Goal: Task Accomplishment & Management: Complete application form

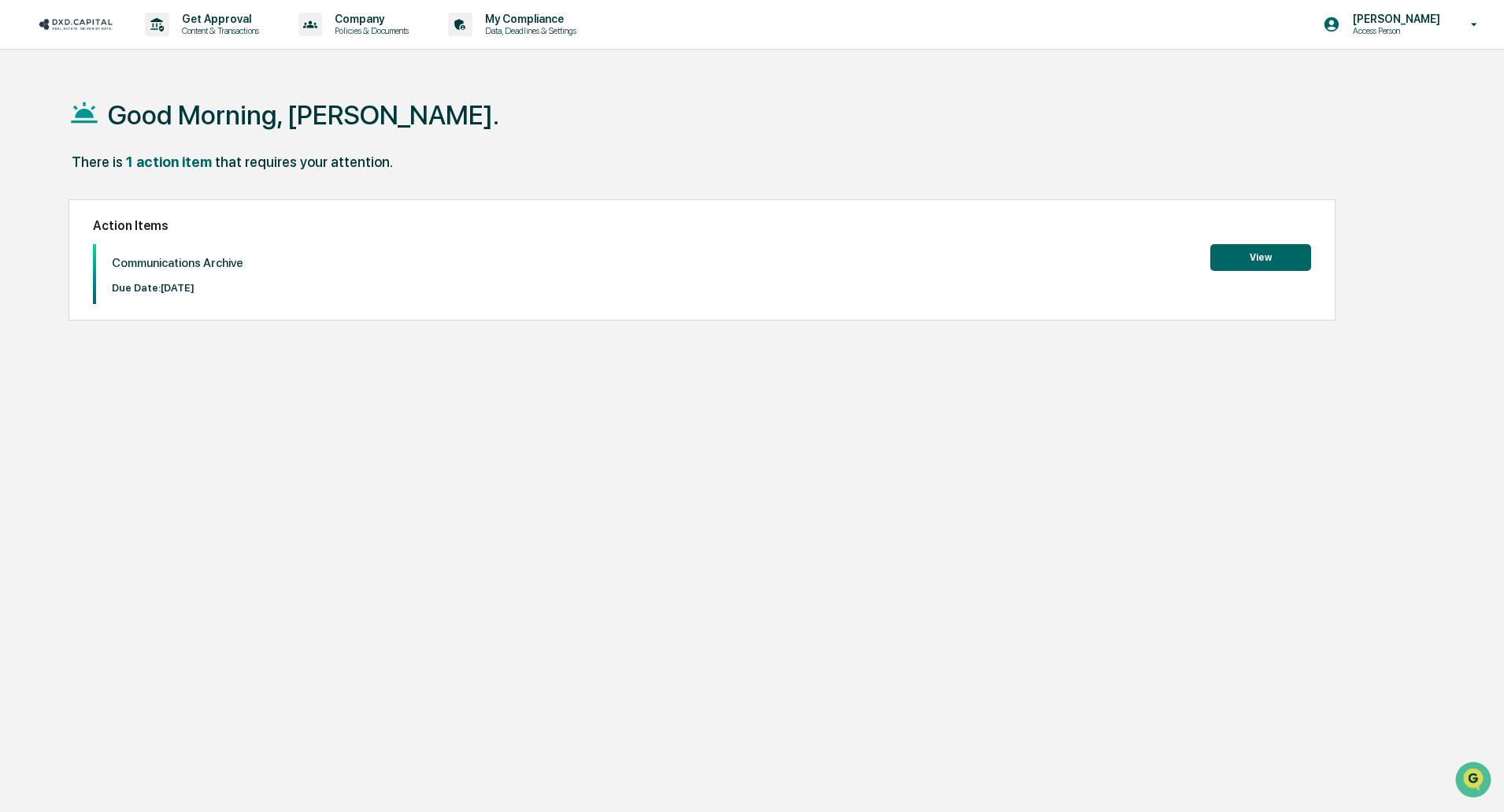
click at [1216, 261] on button "View" at bounding box center [1261, 257] width 101 height 27
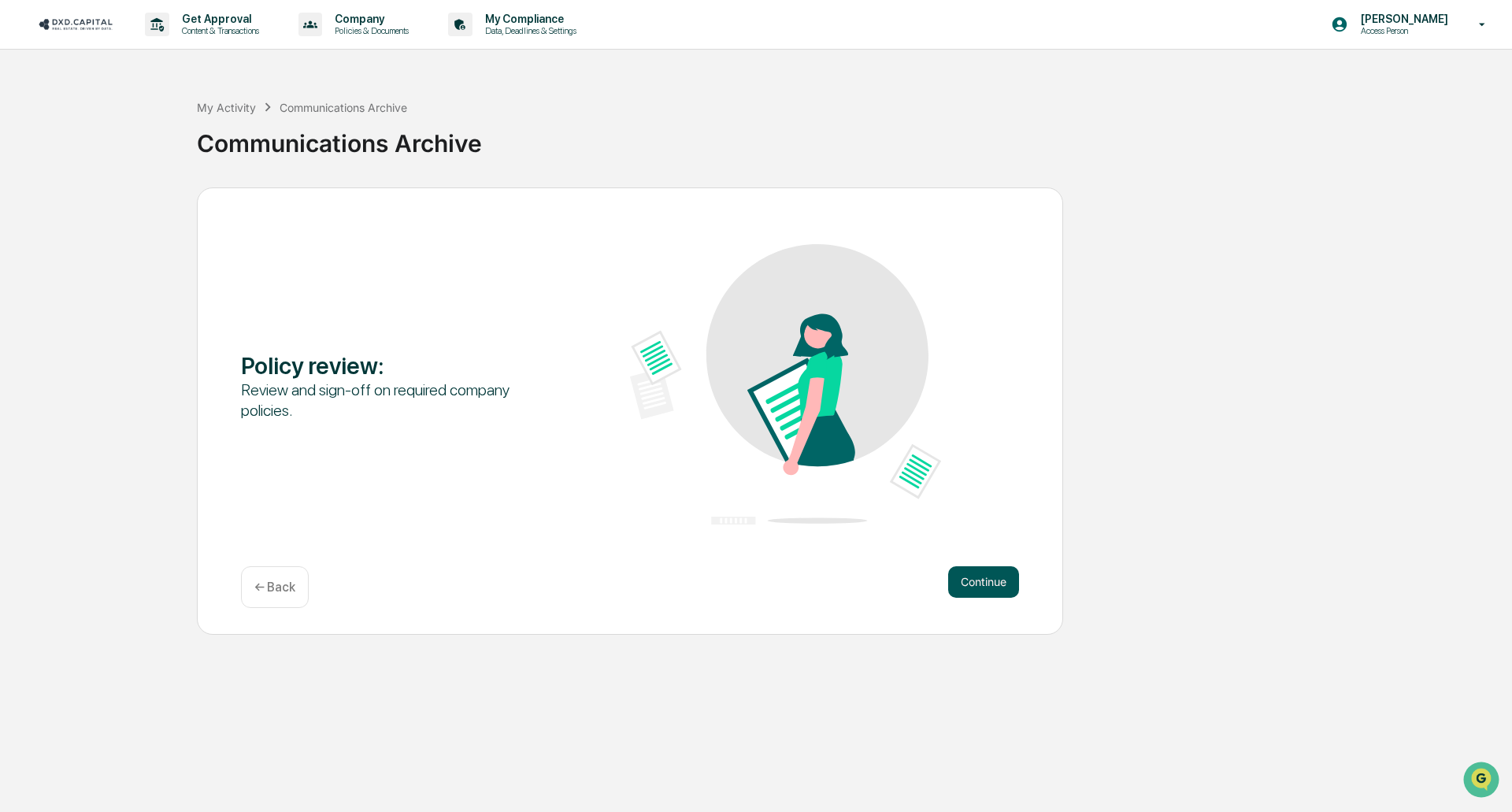
click at [993, 587] on button "Continue" at bounding box center [984, 582] width 71 height 32
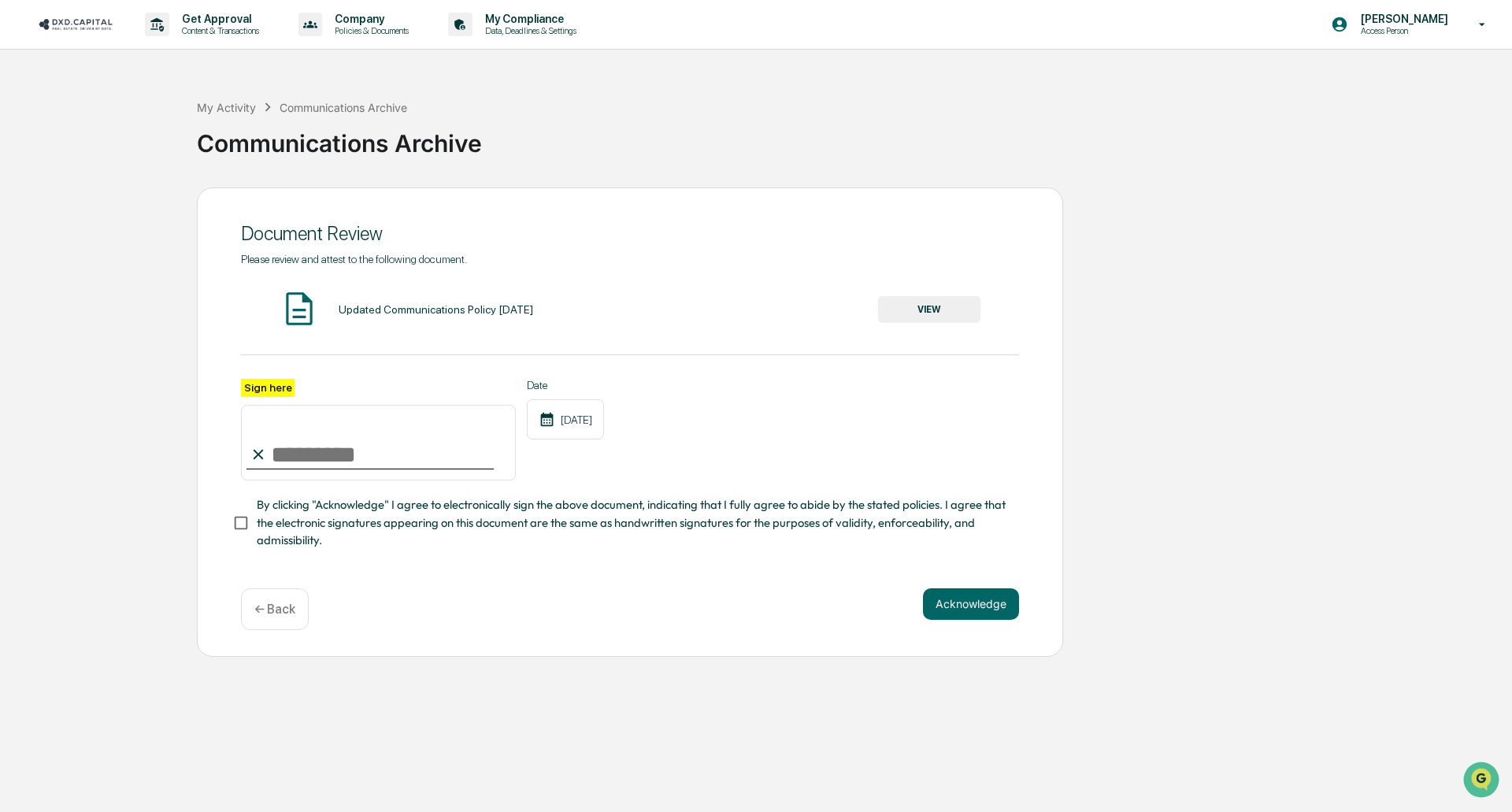
click at [288, 445] on input "Sign here" at bounding box center [378, 442] width 275 height 76
click at [918, 312] on button "VIEW" at bounding box center [930, 309] width 103 height 27
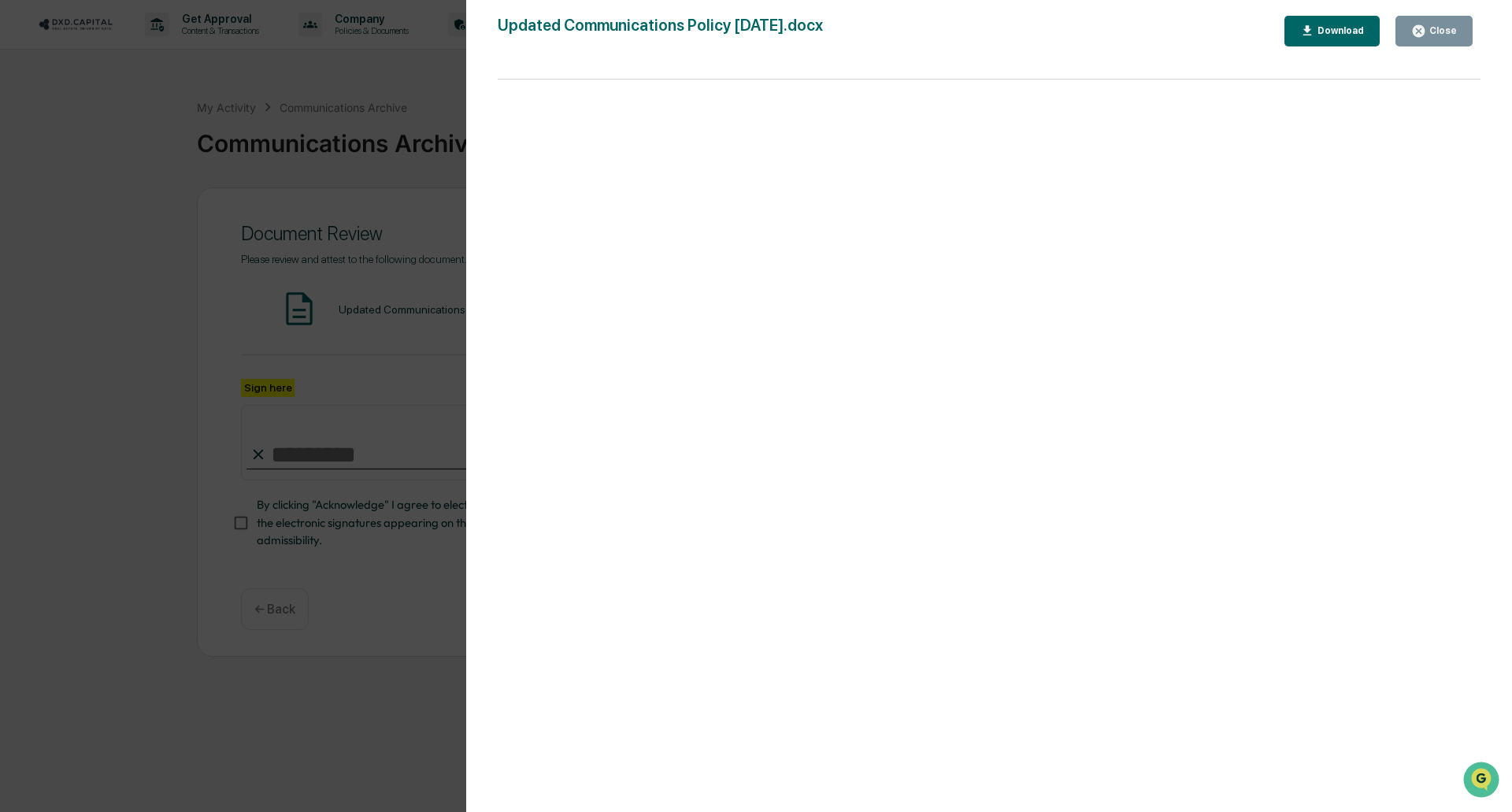
click at [1425, 34] on icon "button" at bounding box center [1419, 32] width 12 height 12
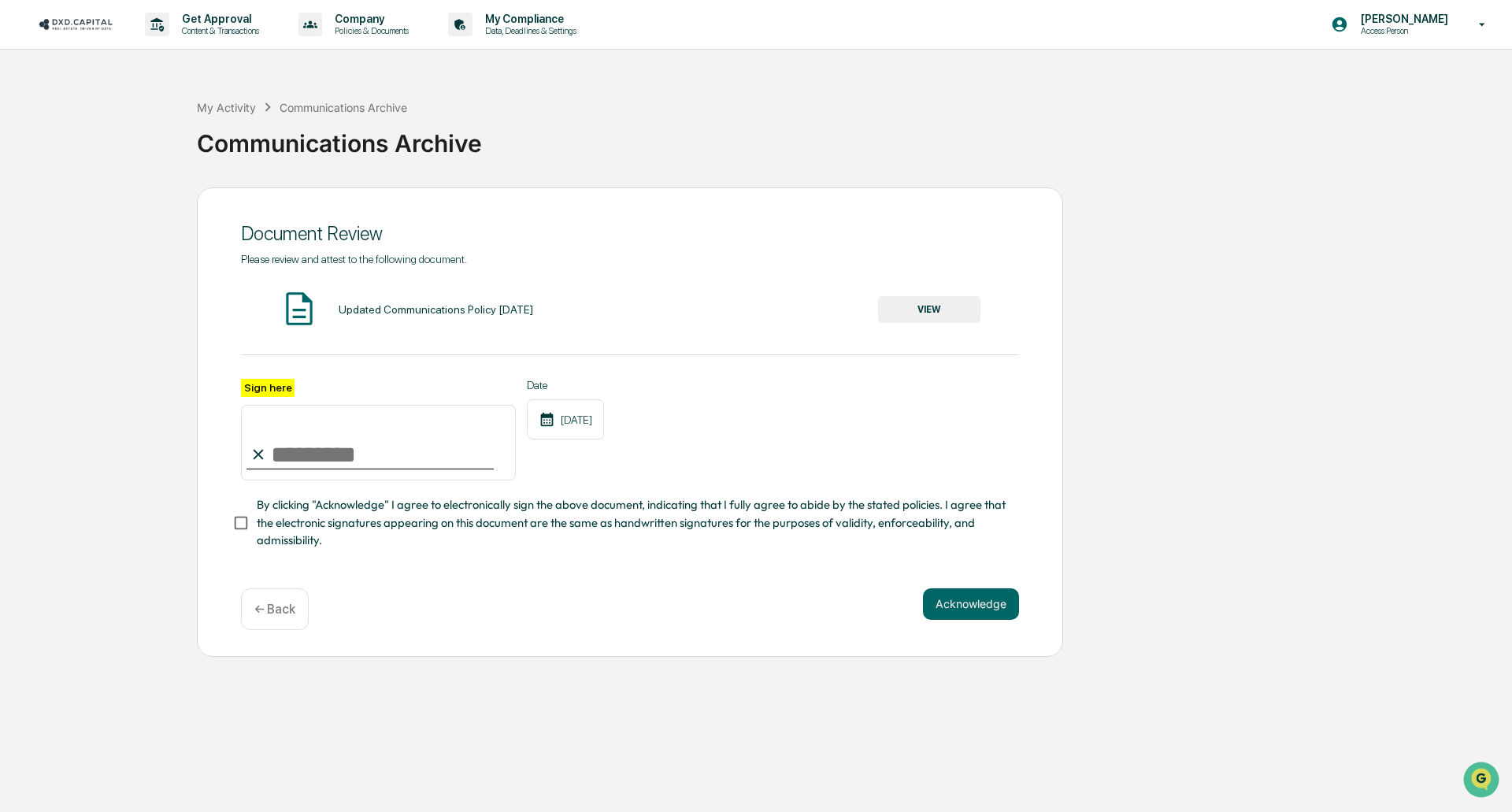
click at [326, 453] on input "Sign here" at bounding box center [378, 442] width 275 height 76
type input "**********"
drag, startPoint x: 969, startPoint y: 587, endPoint x: 958, endPoint y: 602, distance: 18.6
click at [958, 599] on div "**********" at bounding box center [631, 422] width 867 height 470
click at [958, 603] on button "Acknowledge" at bounding box center [970, 604] width 96 height 32
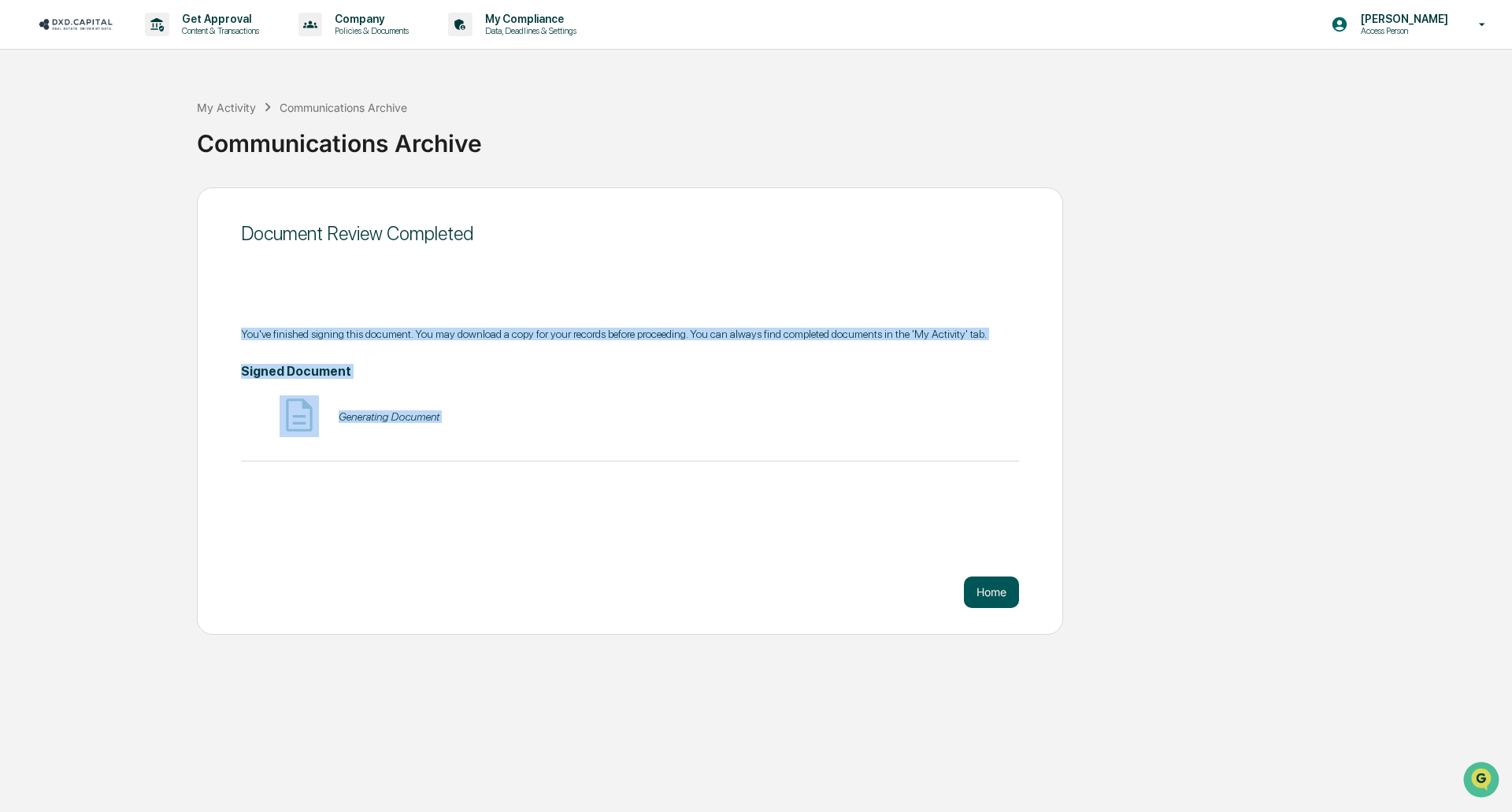
click at [1005, 592] on button "Home" at bounding box center [992, 592] width 55 height 32
